Goal: Navigation & Orientation: Find specific page/section

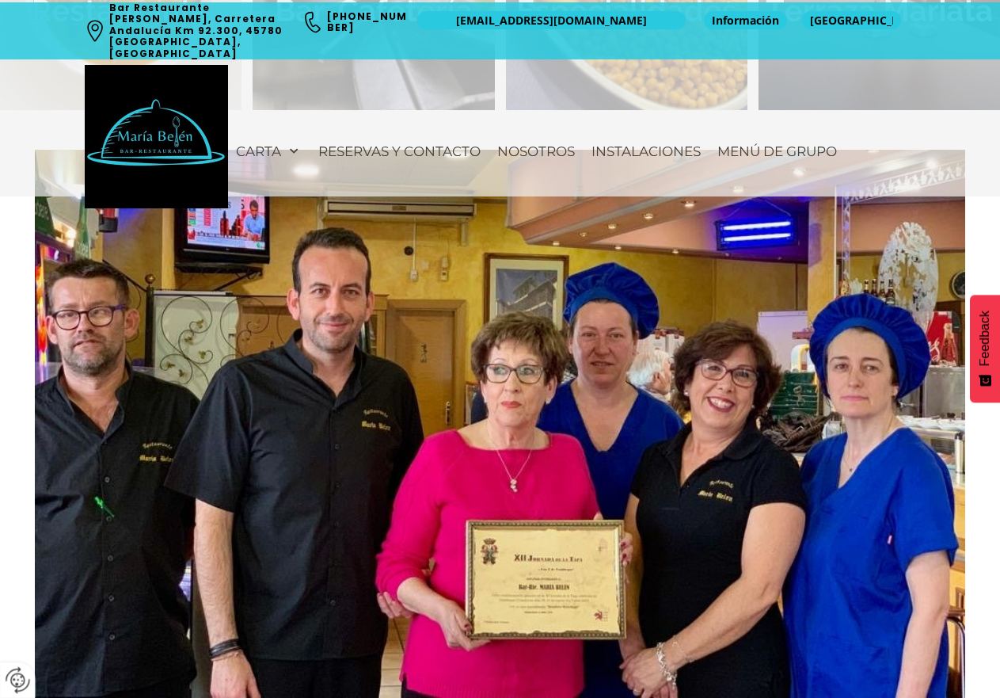
scroll to position [1267, 0]
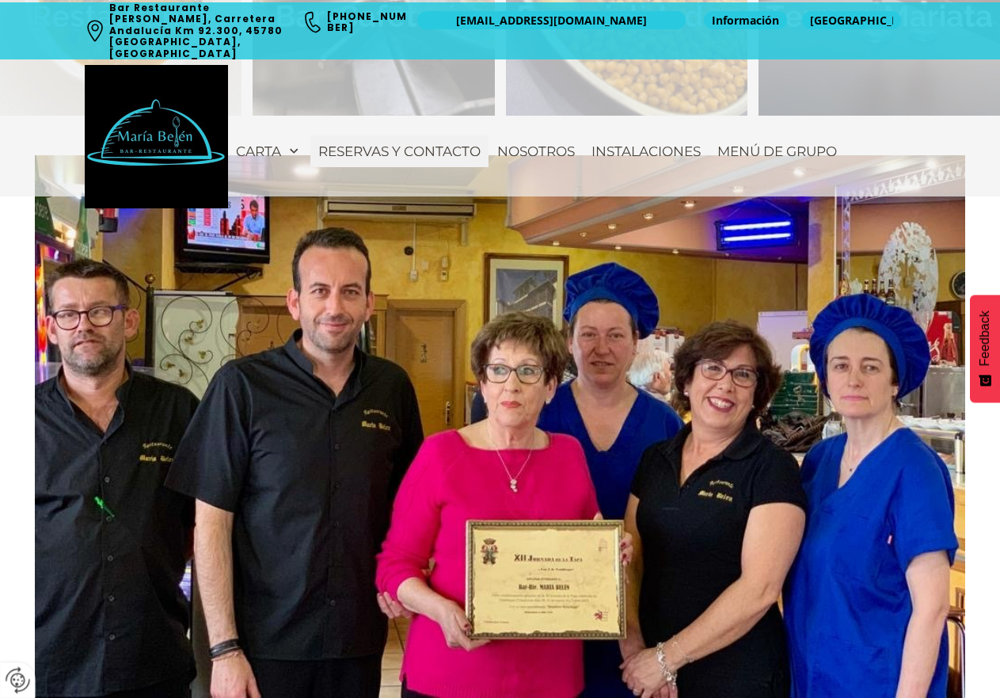
click at [402, 143] on span "Reservas y contacto" at bounding box center [399, 151] width 162 height 16
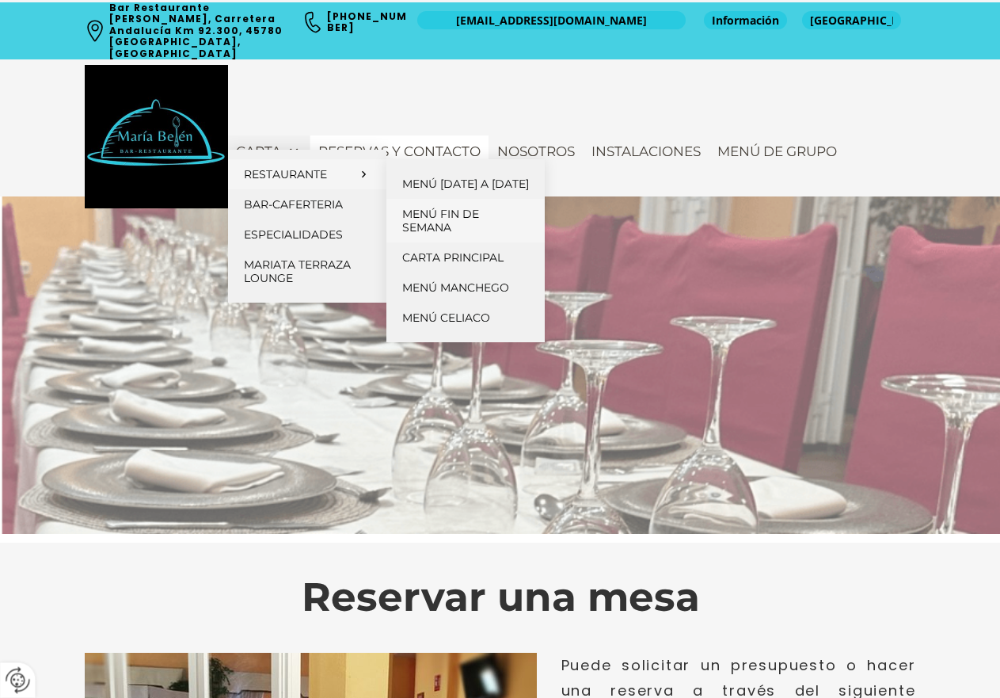
click at [437, 234] on span "Menú fin de semana" at bounding box center [440, 221] width 77 height 28
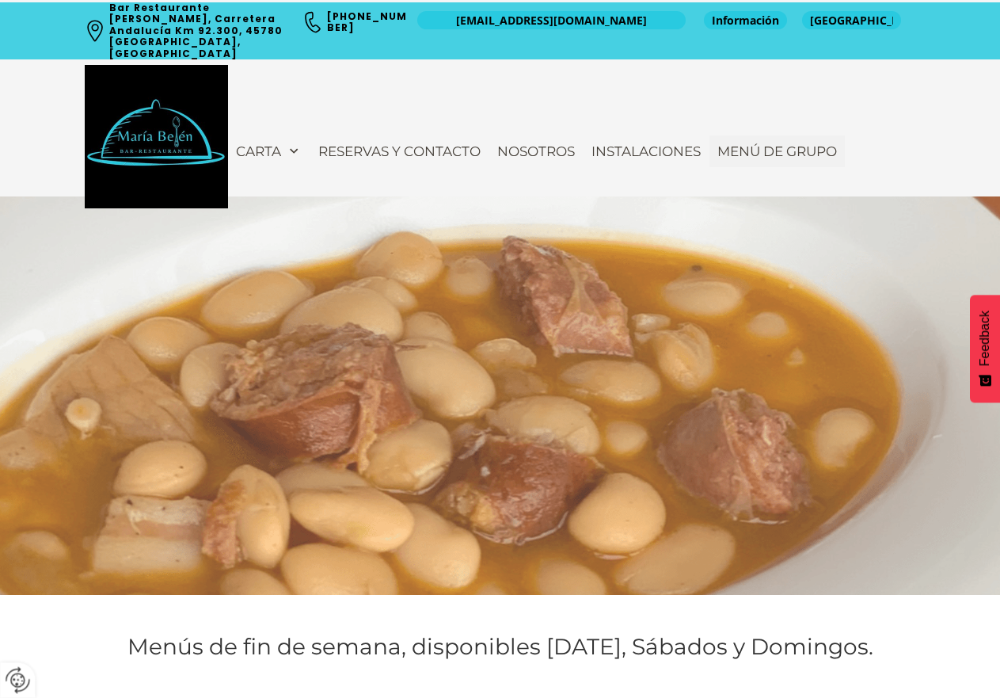
click at [781, 135] on link "Menú de Grupo" at bounding box center [777, 151] width 135 height 32
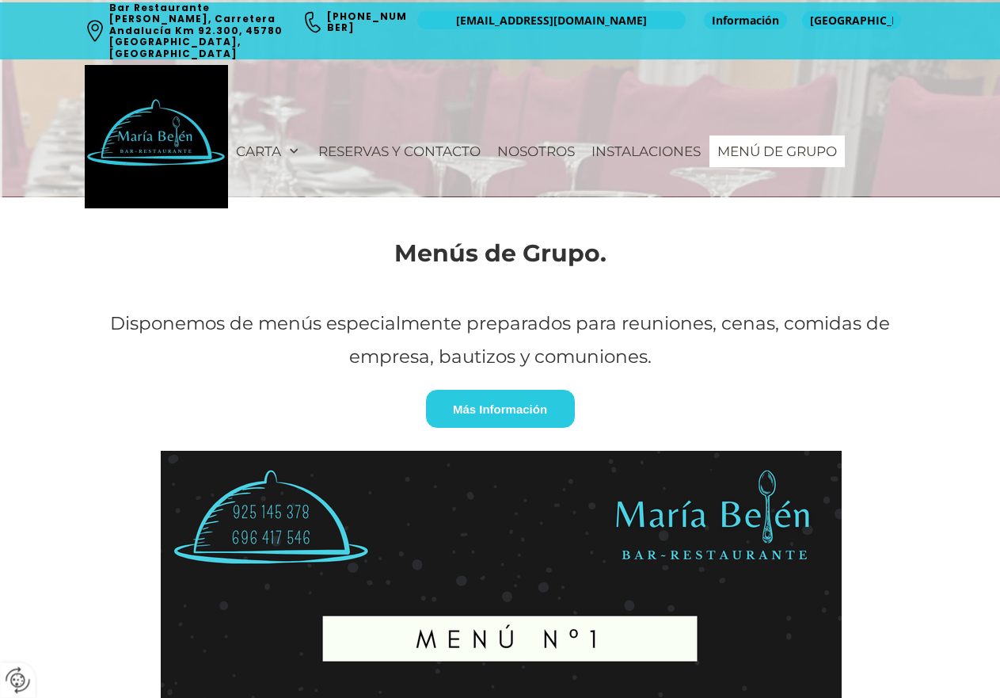
scroll to position [79, 0]
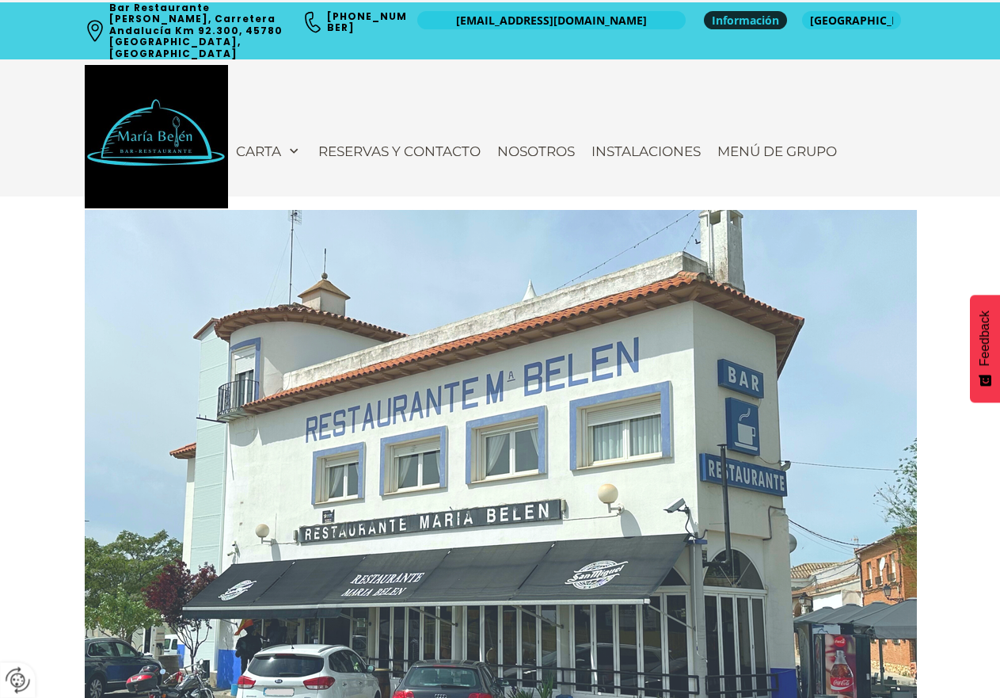
click at [760, 20] on span "Información" at bounding box center [745, 21] width 67 height 16
click at [821, 23] on span "[GEOGRAPHIC_DATA]" at bounding box center [851, 21] width 83 height 16
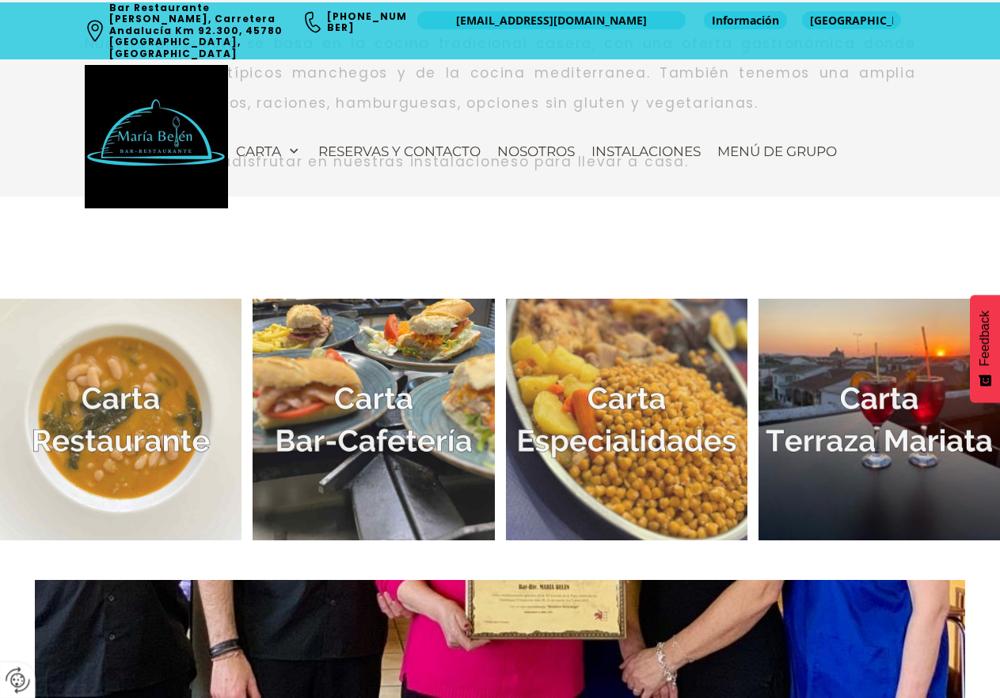
scroll to position [871, 0]
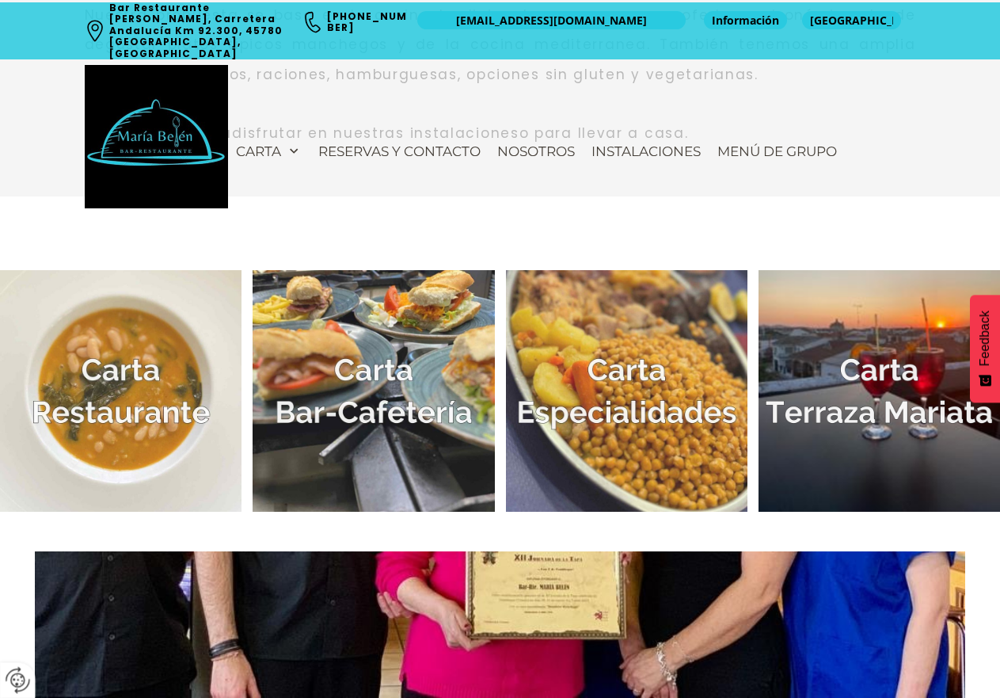
click at [180, 416] on img at bounding box center [121, 391] width 242 height 242
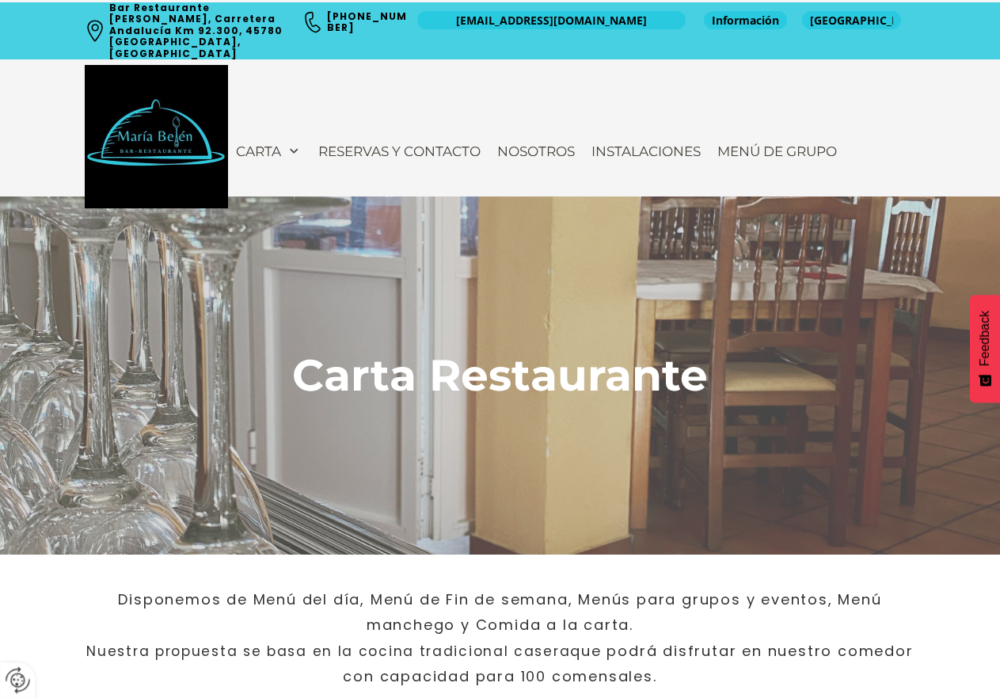
click at [763, 437] on div at bounding box center [500, 375] width 1000 height 358
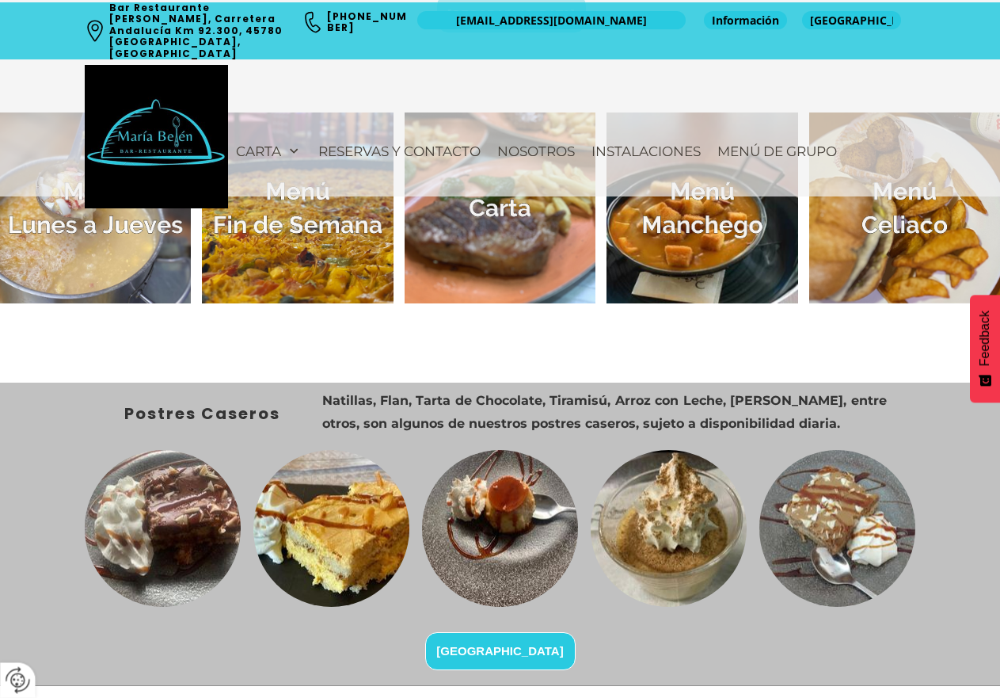
scroll to position [634, 0]
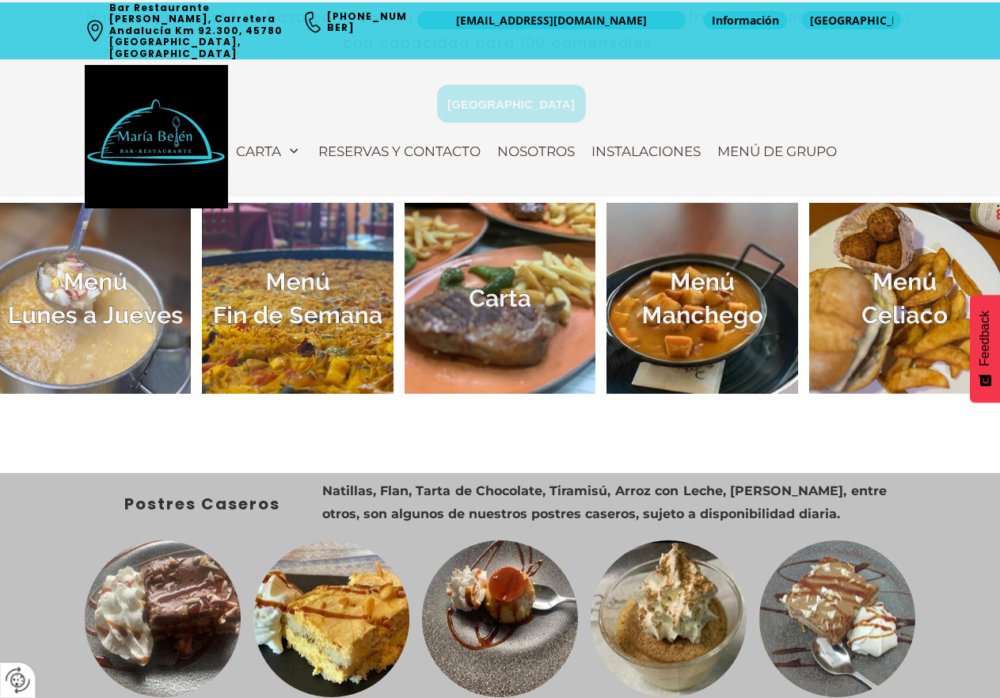
click at [311, 297] on img at bounding box center [297, 298] width 191 height 191
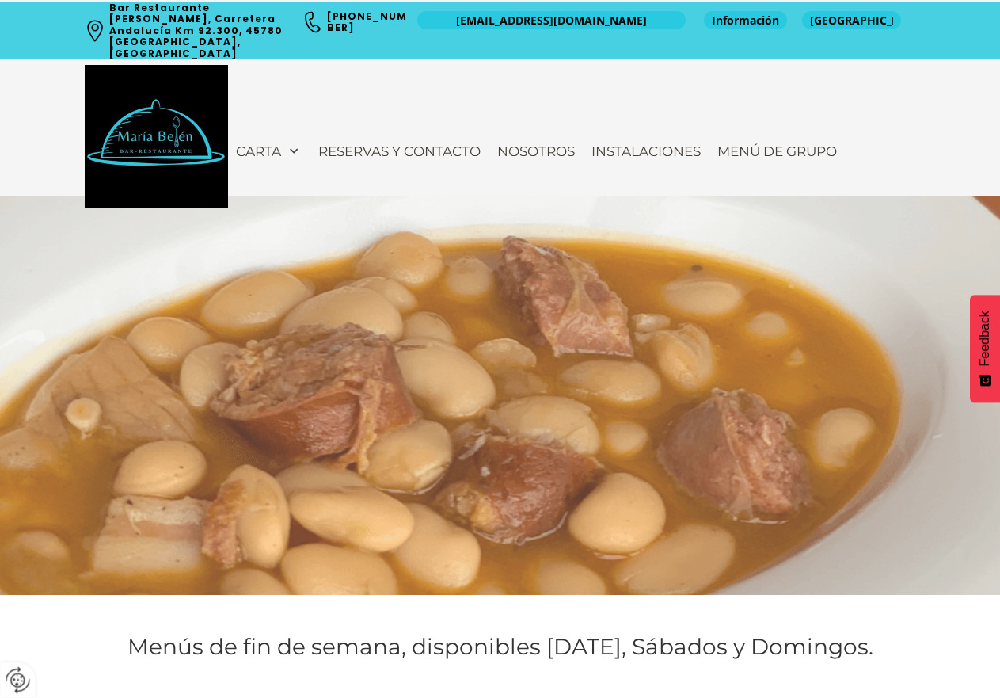
click at [869, 393] on p at bounding box center [501, 398] width 832 height 20
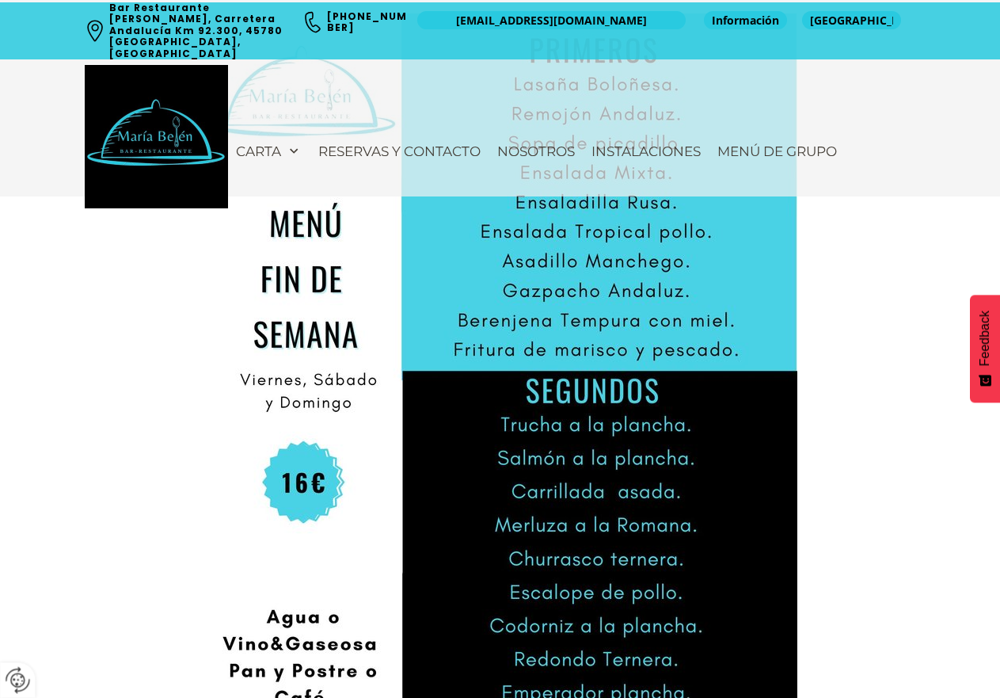
scroll to position [475, 0]
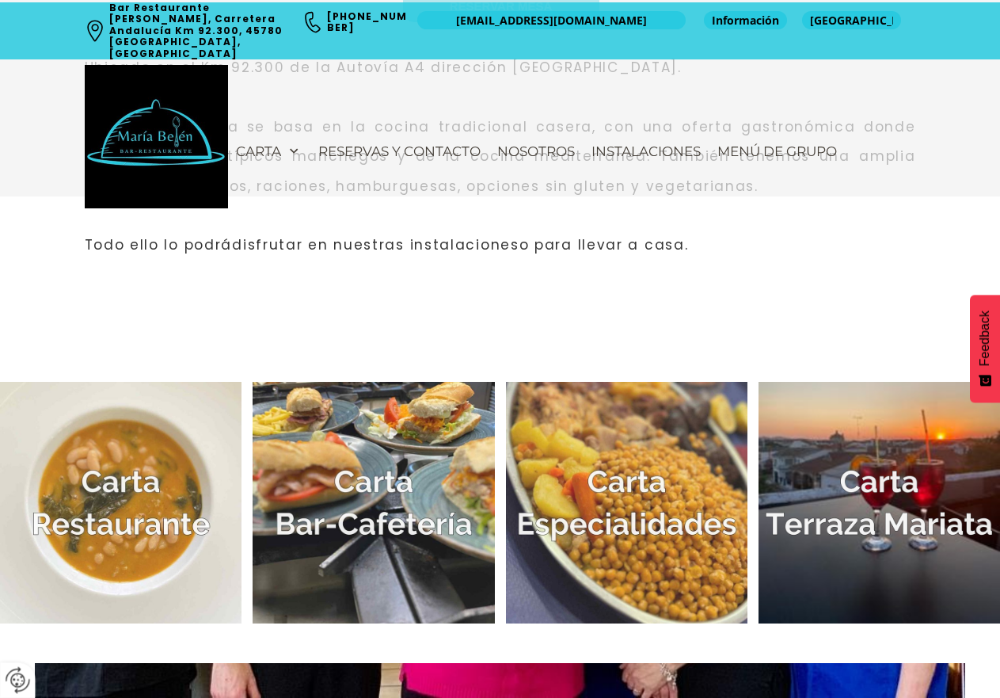
scroll to position [554, 0]
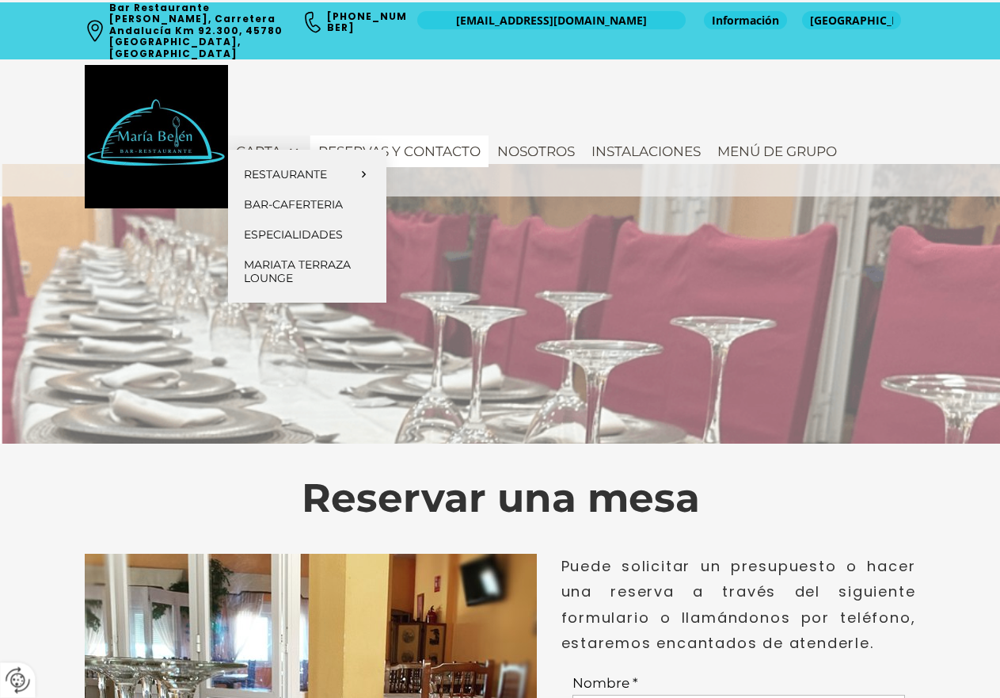
scroll to position [79, 0]
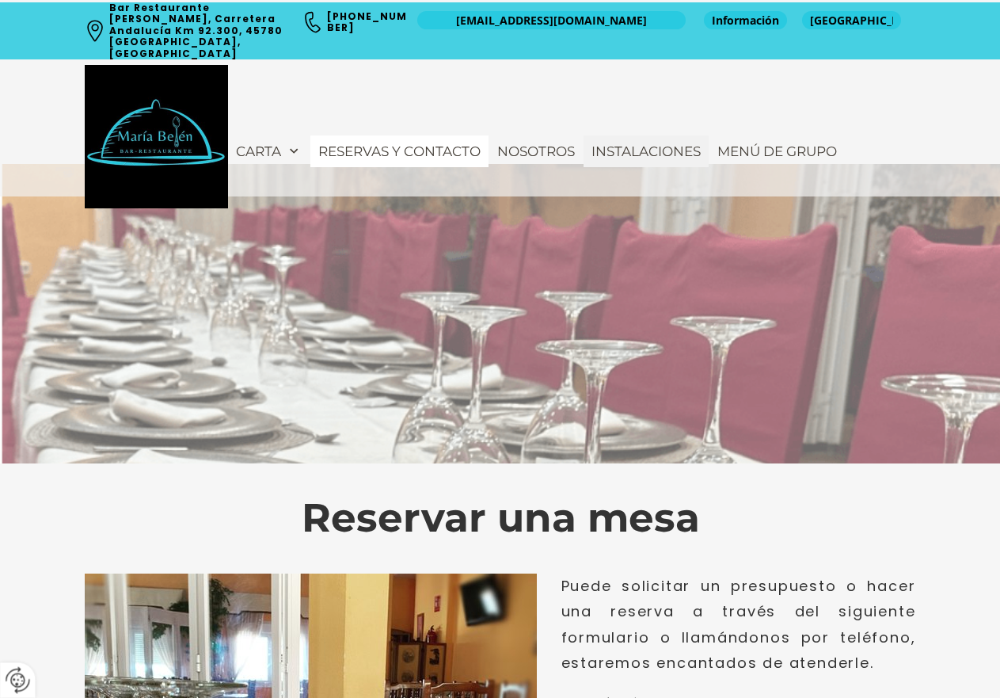
click at [654, 143] on span "Instalaciones" at bounding box center [646, 151] width 109 height 16
